Goal: Navigation & Orientation: Find specific page/section

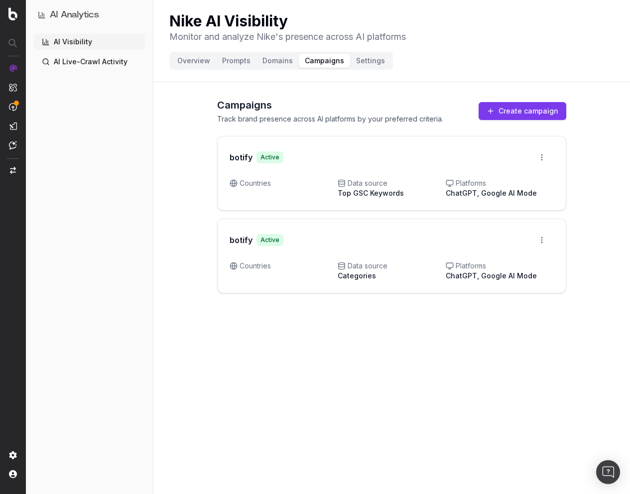
click at [179, 63] on button "Overview" at bounding box center [193, 61] width 45 height 14
